Goal: Navigation & Orientation: Find specific page/section

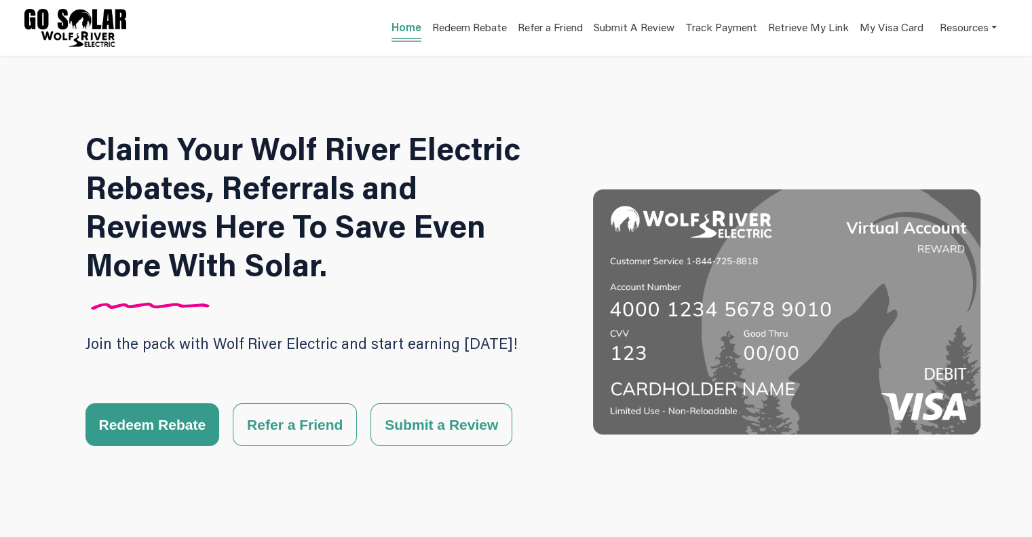
click at [398, 26] on link "Home" at bounding box center [407, 29] width 30 height 19
click at [400, 29] on link "Home" at bounding box center [407, 29] width 30 height 19
click at [396, 27] on link "Home" at bounding box center [407, 29] width 30 height 19
